Goal: Information Seeking & Learning: Check status

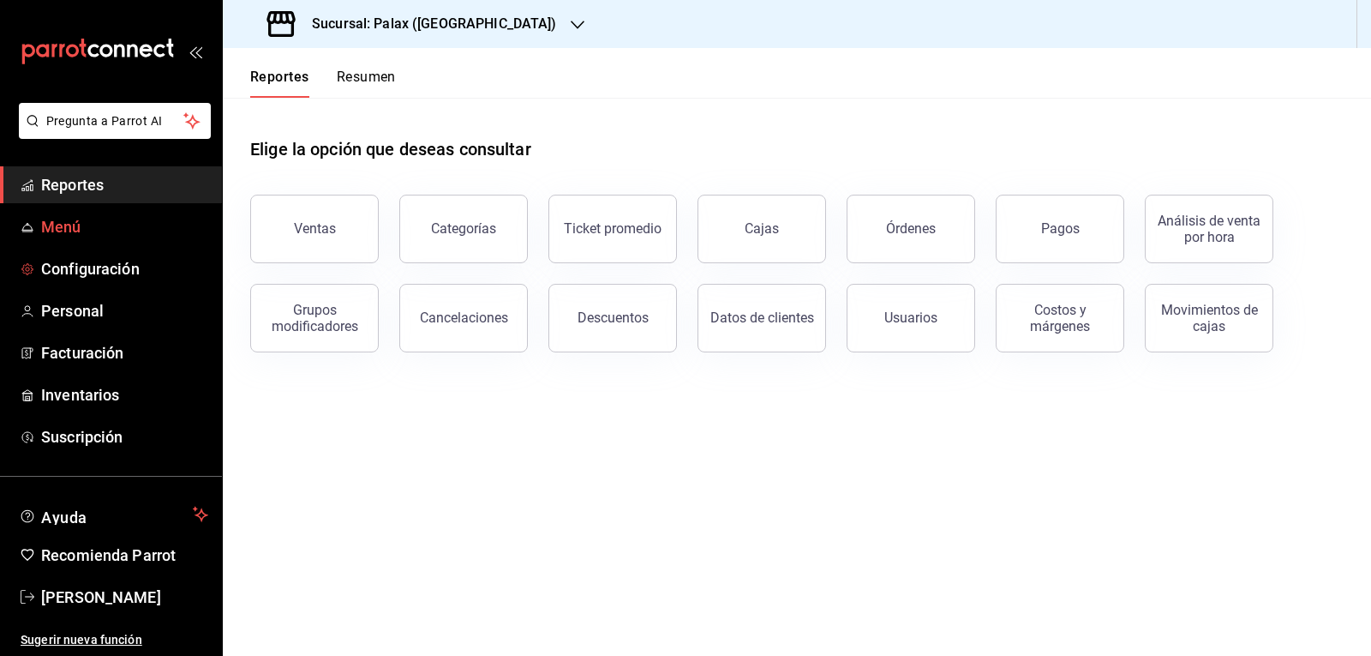
click at [147, 219] on span "Menú" at bounding box center [124, 226] width 167 height 23
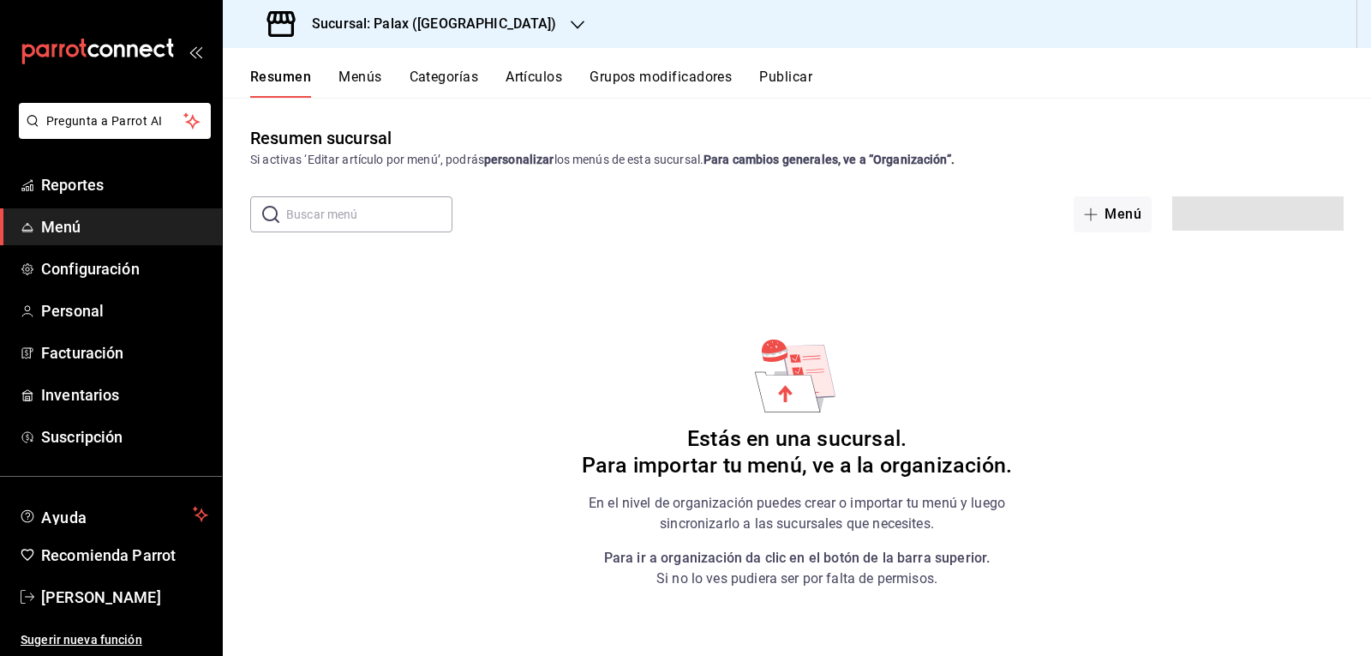
click at [279, 217] on div "​ ​" at bounding box center [351, 214] width 202 height 36
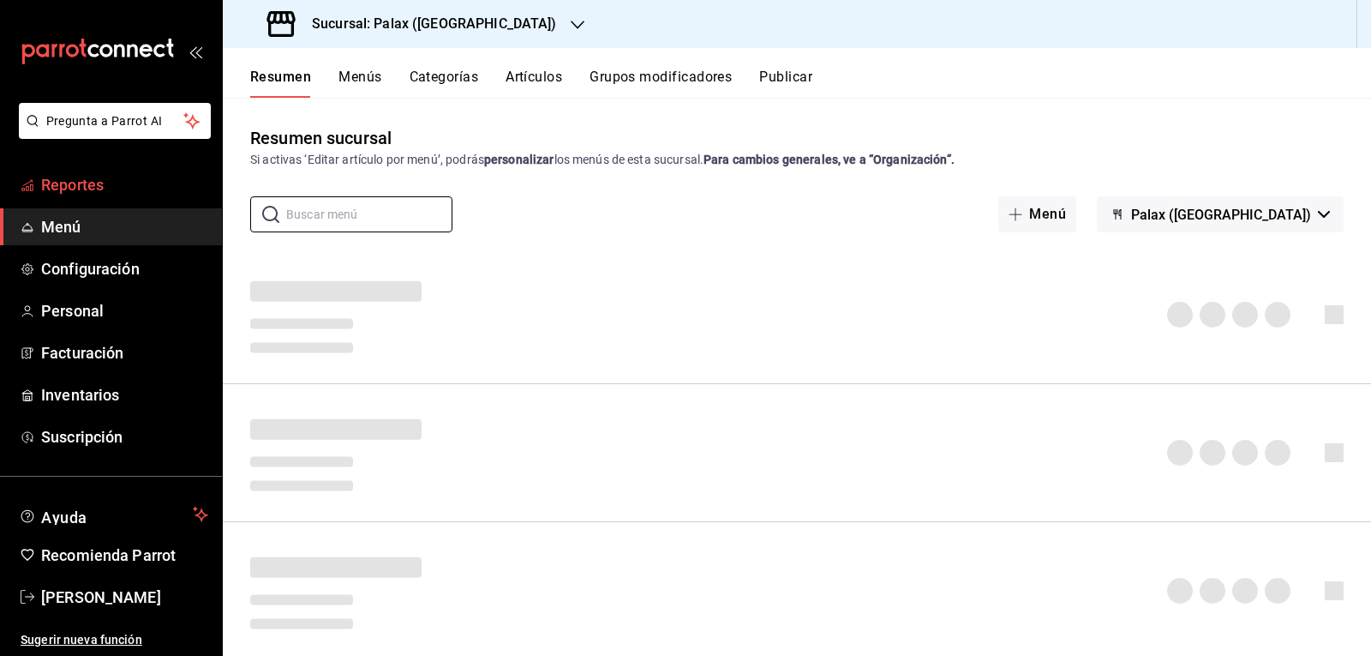
click at [134, 188] on span "Reportes" at bounding box center [124, 184] width 167 height 23
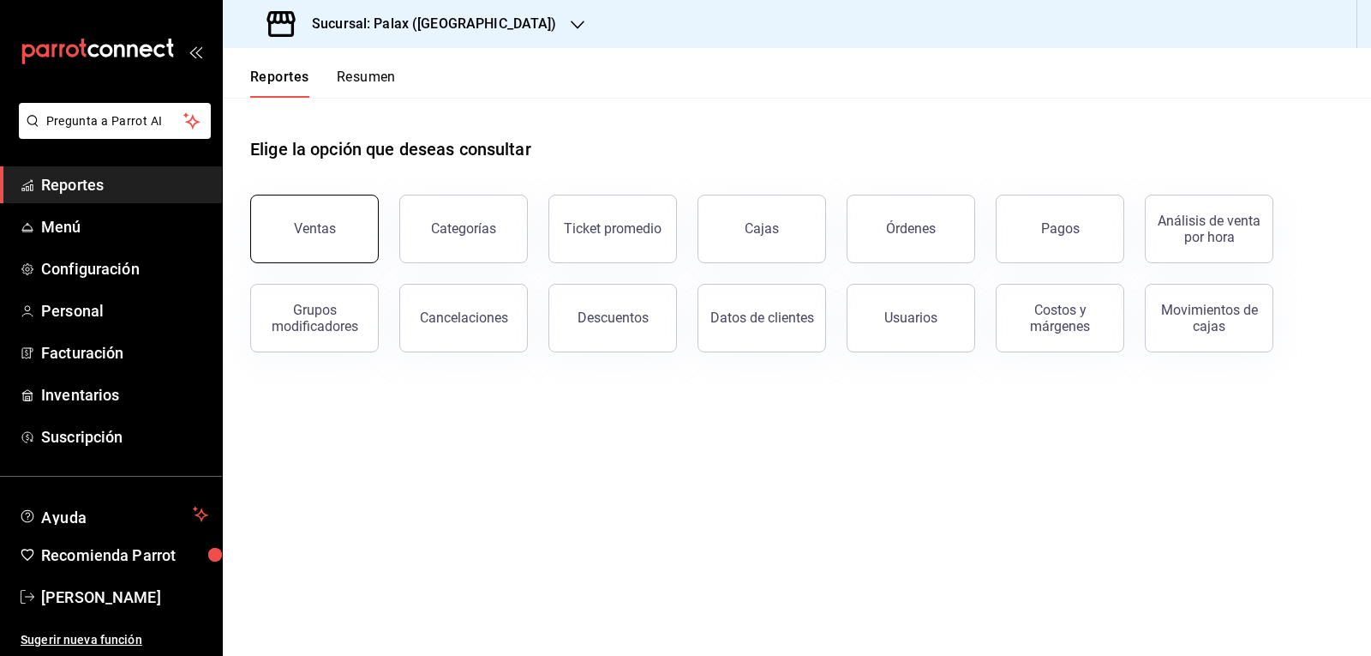
click at [330, 228] on div "Ventas" at bounding box center [315, 228] width 42 height 16
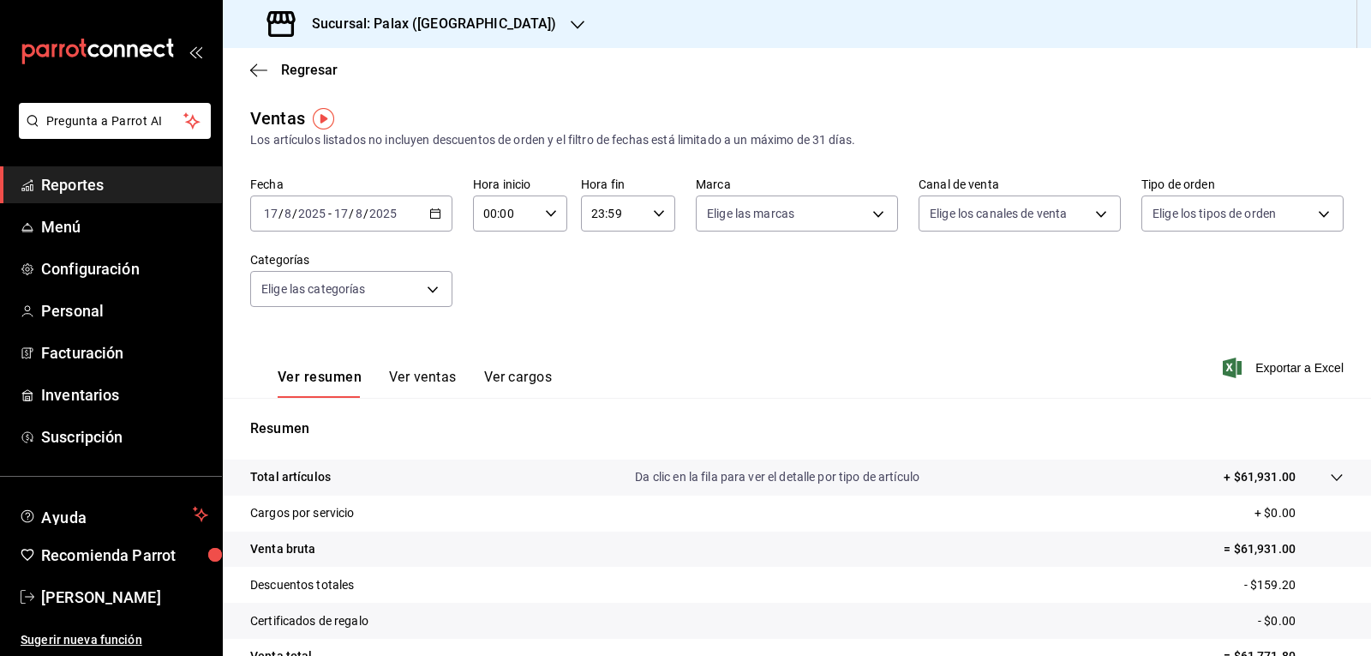
click at [547, 212] on icon "button" at bounding box center [551, 213] width 12 height 12
click at [496, 287] on span "07" at bounding box center [494, 288] width 20 height 14
type input "07:00"
click at [510, 24] on div at bounding box center [685, 328] width 1371 height 656
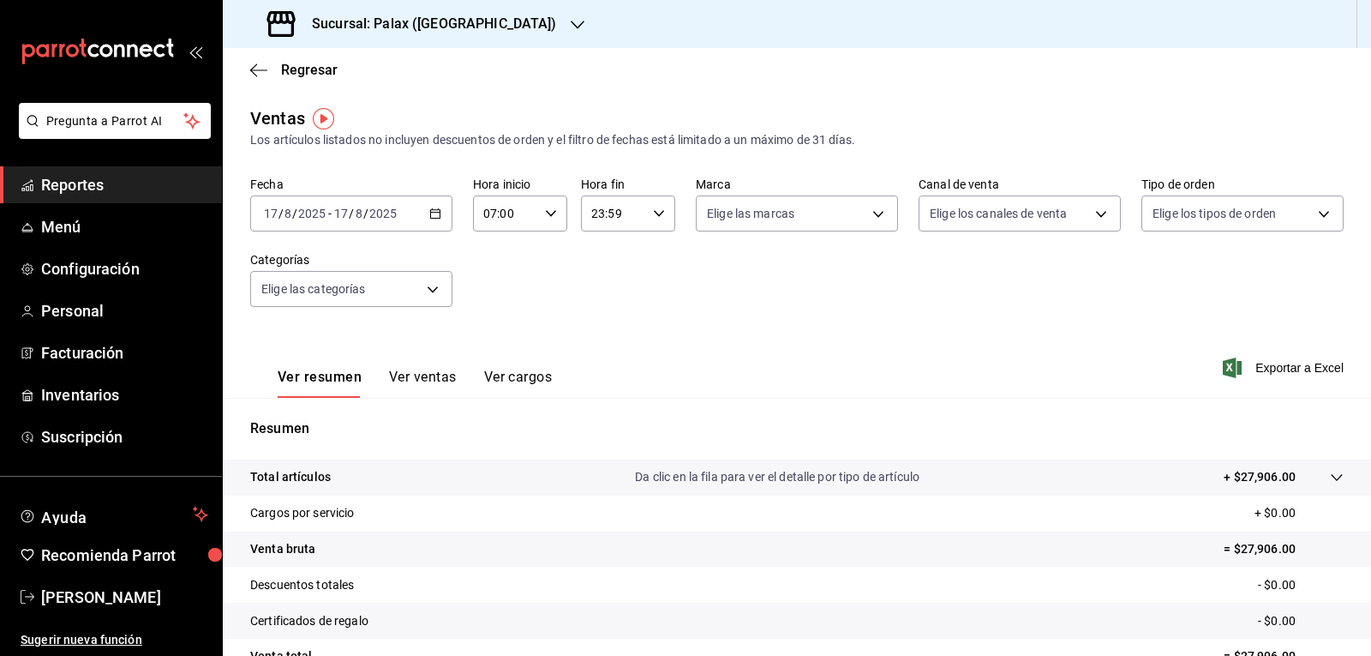
click at [571, 23] on icon "button" at bounding box center [578, 25] width 14 height 14
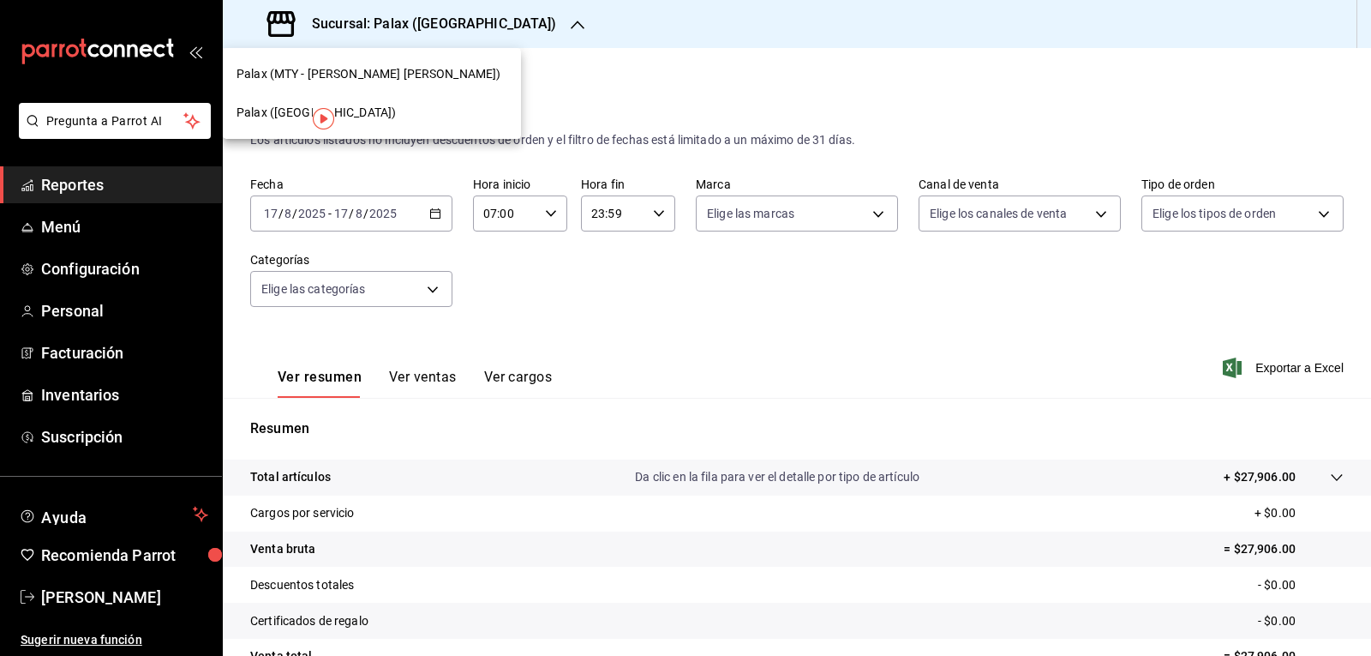
click at [338, 75] on span "Palax (MTY - [PERSON_NAME] [PERSON_NAME])" at bounding box center [368, 74] width 264 height 18
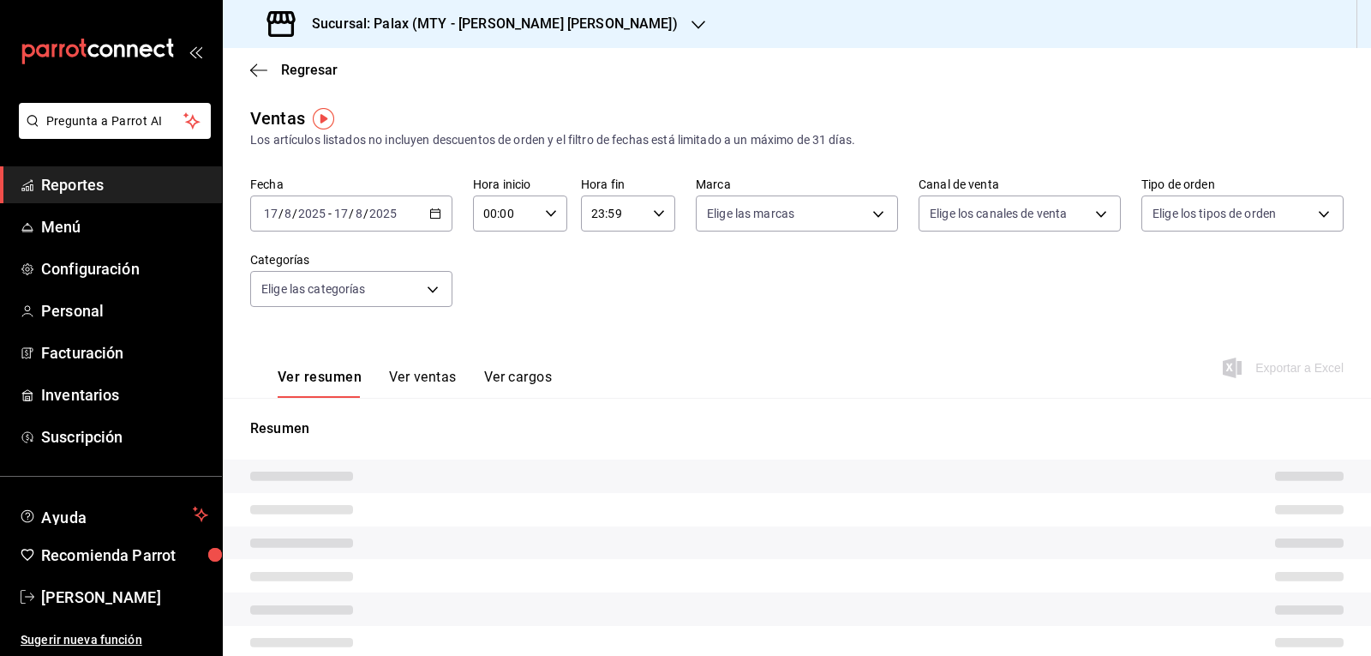
type input "07:00"
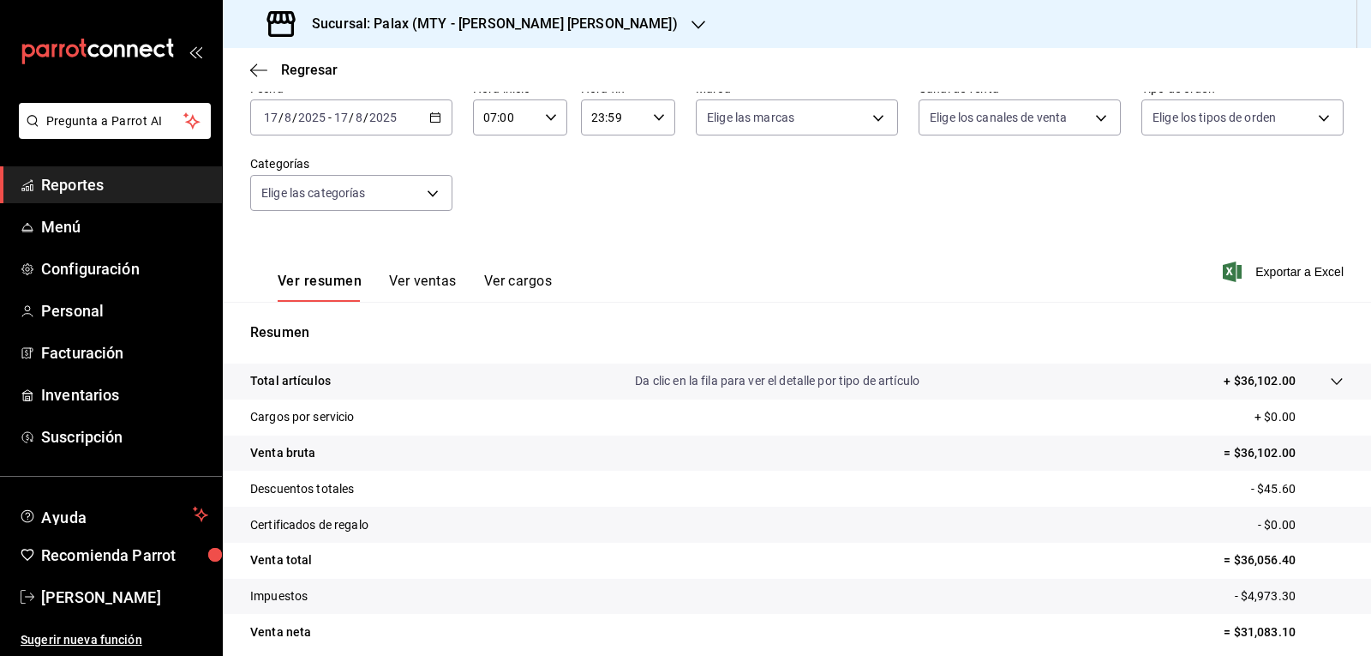
scroll to position [165, 0]
